Goal: Information Seeking & Learning: Check status

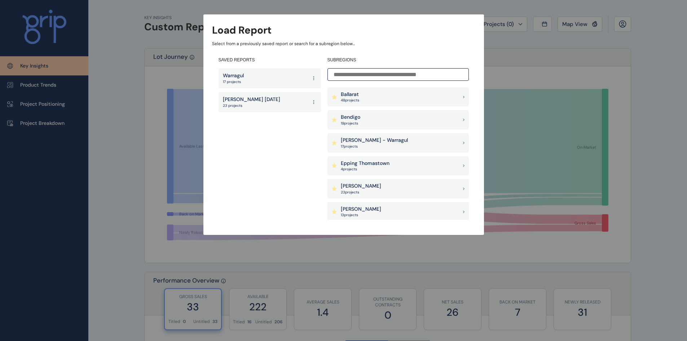
click at [369, 93] on div "Ballarat 48 project s" at bounding box center [397, 96] width 141 height 19
